Goal: Transaction & Acquisition: Purchase product/service

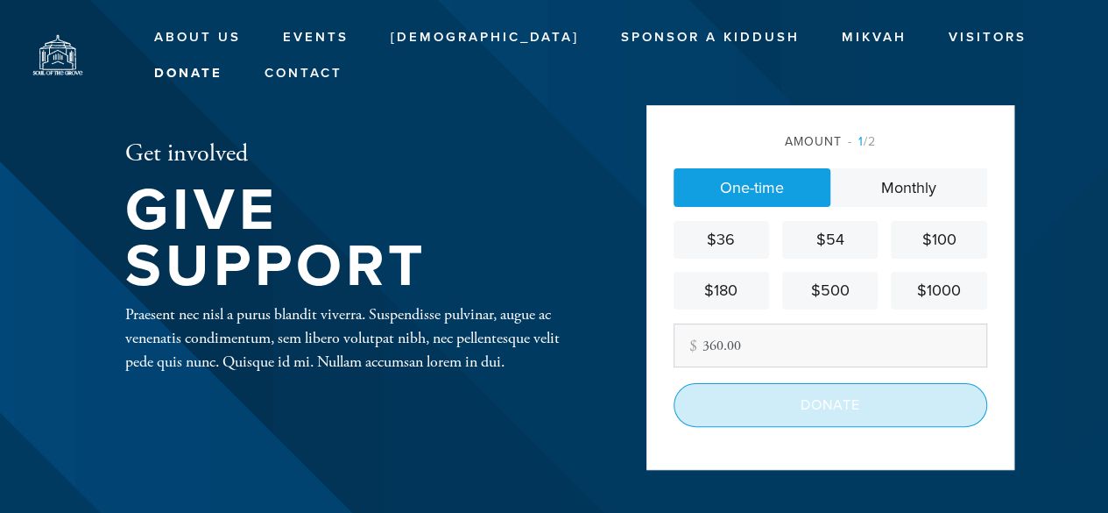
type input "360.00"
click at [838, 400] on input "Donate" at bounding box center [831, 405] width 314 height 44
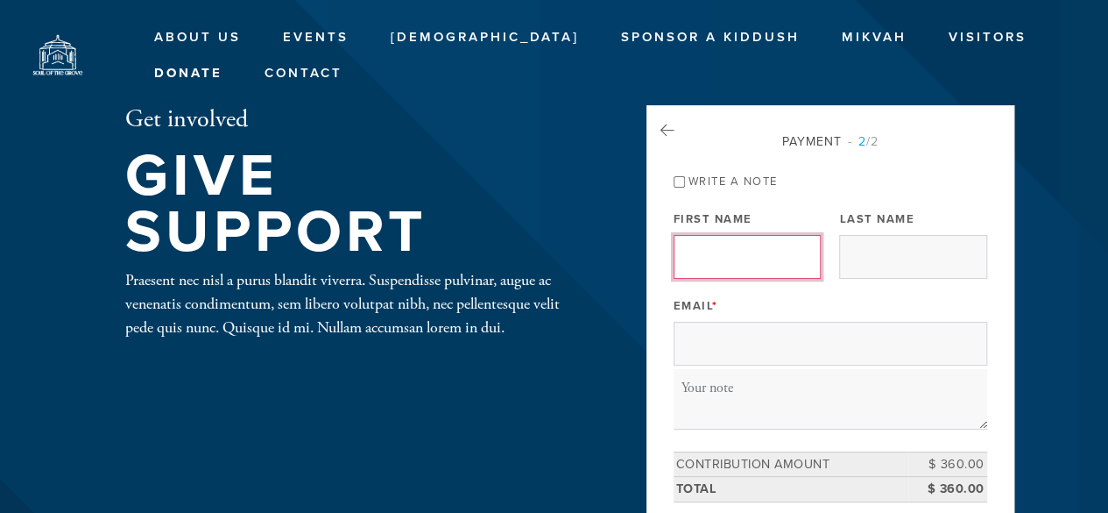
click at [715, 258] on input "First Name" at bounding box center [747, 257] width 147 height 44
type input "Michael"
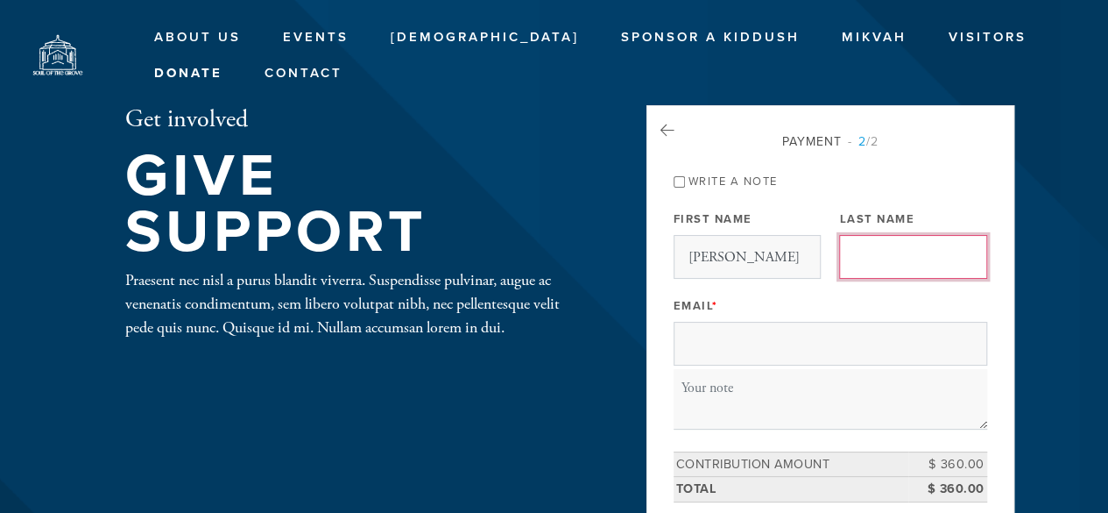
click at [894, 253] on input "Last Name" at bounding box center [912, 257] width 147 height 44
type input "Levitz"
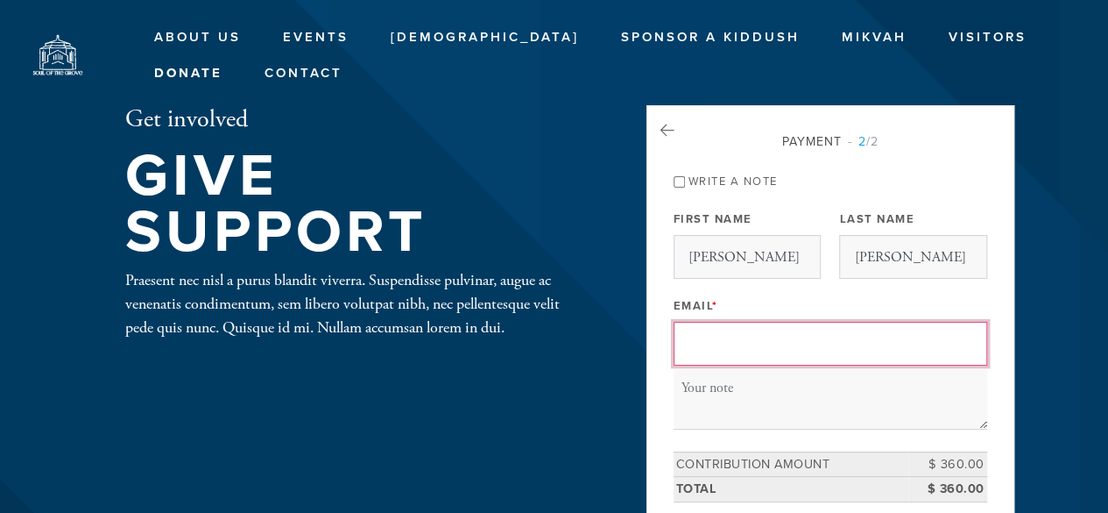
click at [728, 339] on input "Email *" at bounding box center [831, 344] width 314 height 44
type input "M"
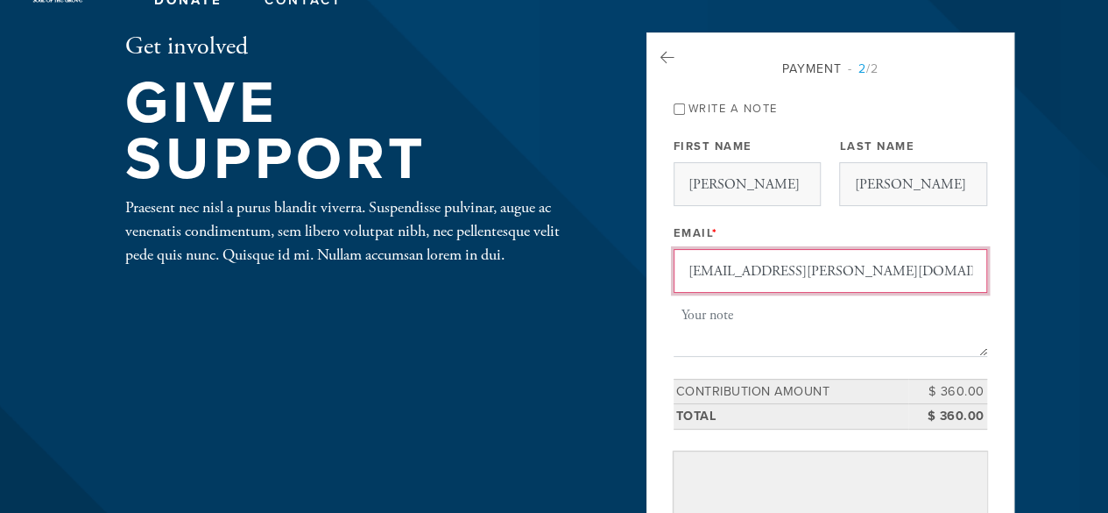
scroll to position [175, 0]
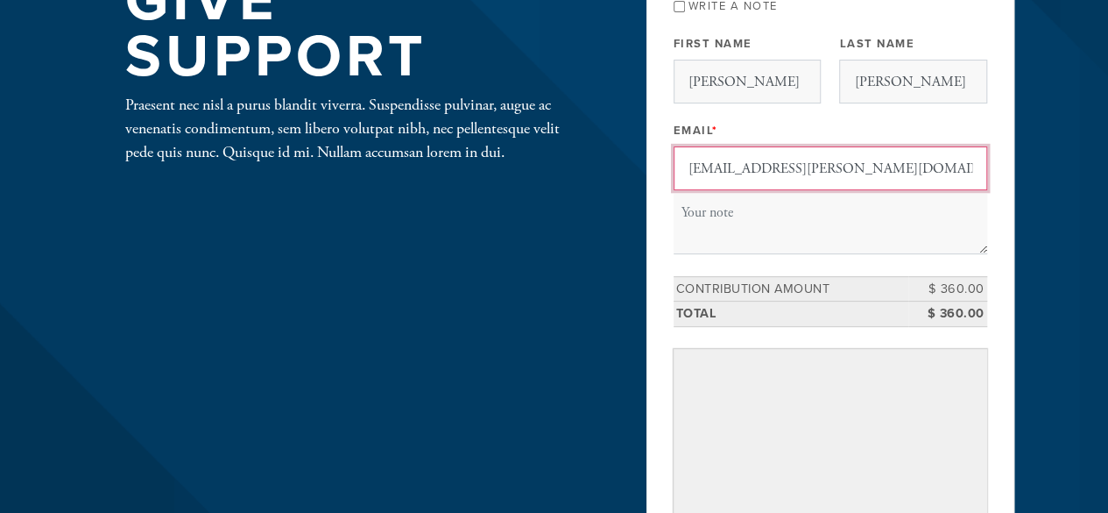
type input "michaeldavid.levitz@gmail.com"
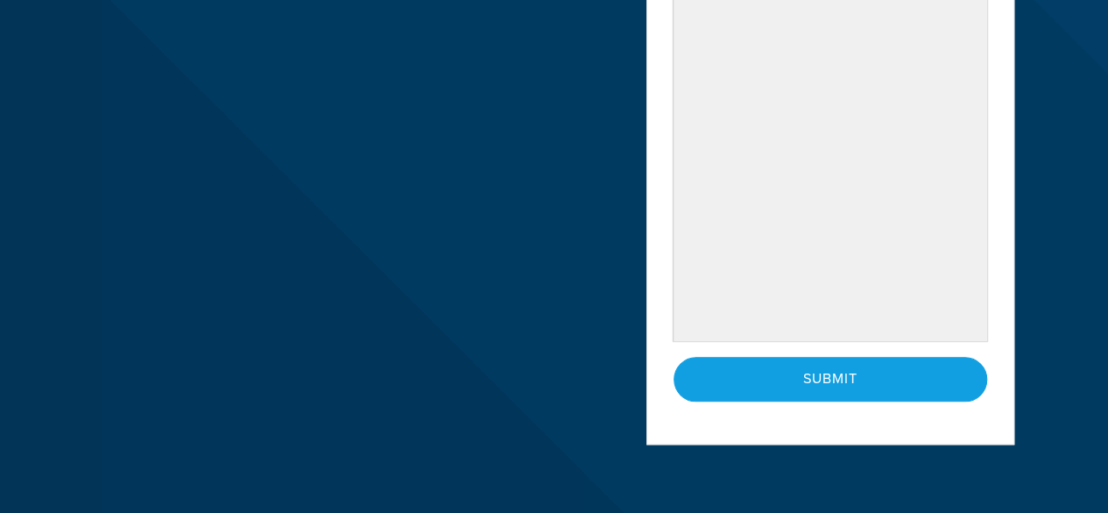
scroll to position [789, 0]
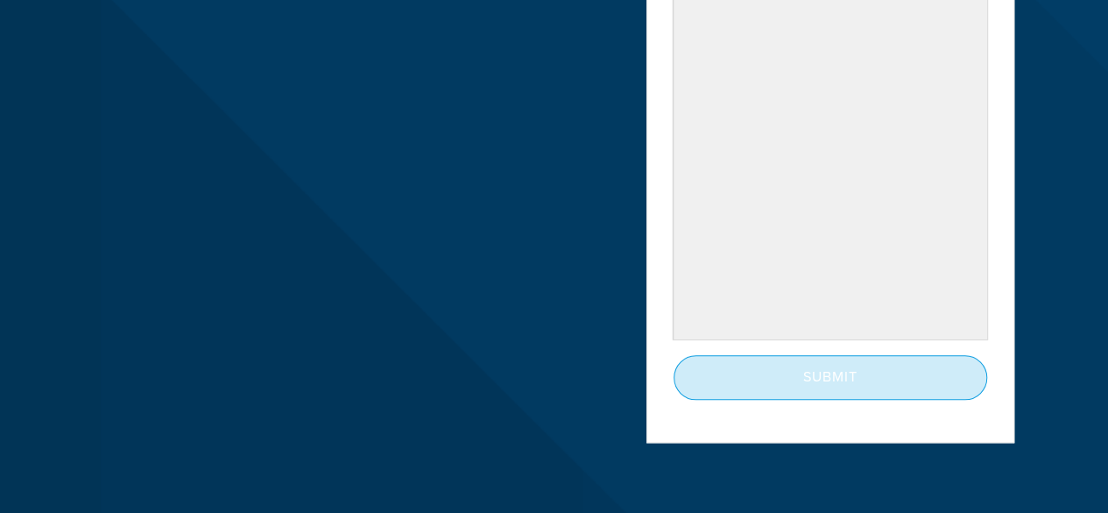
click at [843, 383] on input "Submit" at bounding box center [831, 377] width 314 height 44
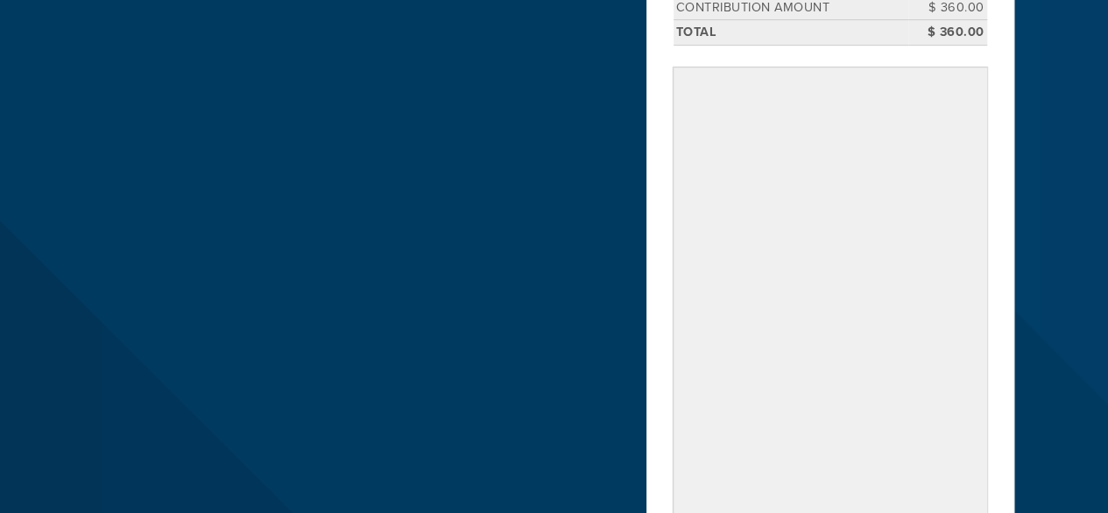
scroll to position [350, 0]
